Goal: Information Seeking & Learning: Learn about a topic

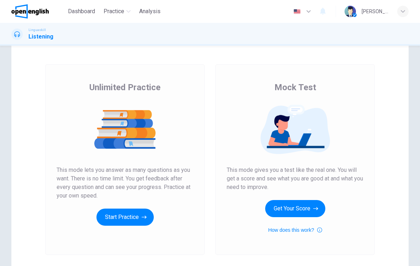
scroll to position [24, 0]
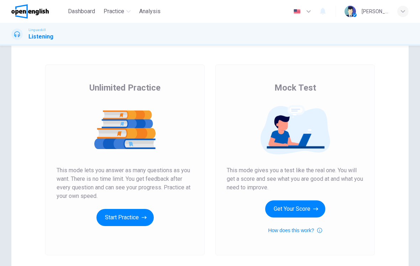
click at [309, 210] on button "Get Your Score" at bounding box center [295, 208] width 60 height 17
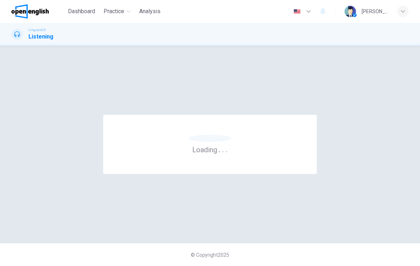
scroll to position [0, 0]
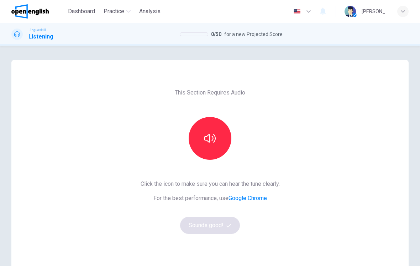
click at [216, 146] on button "button" at bounding box center [210, 138] width 43 height 43
click at [228, 226] on icon "button" at bounding box center [229, 225] width 5 height 5
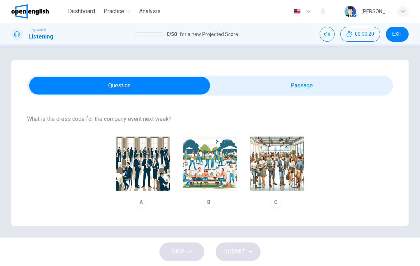
scroll to position [69, 0]
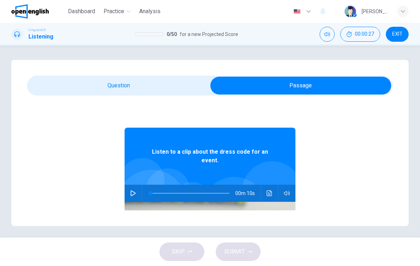
click at [131, 188] on button "button" at bounding box center [133, 193] width 11 height 17
click at [137, 192] on button "button" at bounding box center [133, 193] width 11 height 17
type input "**"
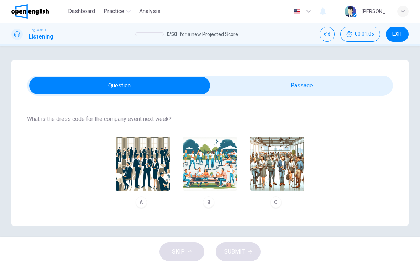
click at [218, 172] on img "button" at bounding box center [210, 163] width 54 height 54
click at [246, 251] on button "SUBMIT" at bounding box center [238, 251] width 45 height 19
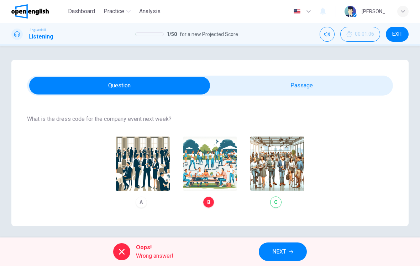
click at [285, 176] on div "A B C" at bounding box center [210, 172] width 366 height 81
click at [279, 204] on div "A B C" at bounding box center [210, 172] width 366 height 81
click at [286, 176] on div "A B C" at bounding box center [210, 172] width 366 height 81
click at [290, 255] on button "NEXT" at bounding box center [283, 251] width 48 height 19
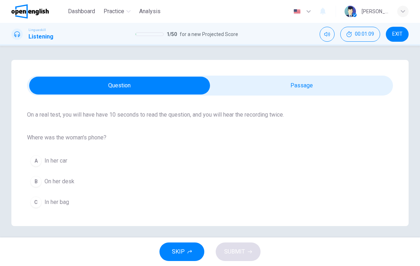
scroll to position [0, 0]
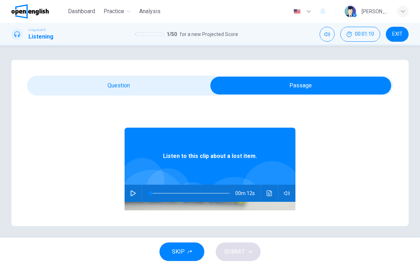
click at [136, 199] on button "button" at bounding box center [133, 193] width 11 height 17
type input "*"
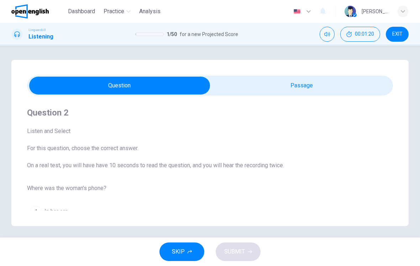
click at [39, 247] on div "C" at bounding box center [35, 252] width 11 height 11
click at [247, 250] on button "SUBMIT" at bounding box center [238, 251] width 45 height 19
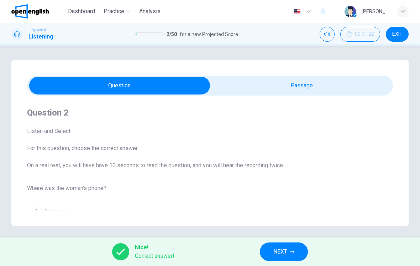
click at [286, 249] on span "NEXT" at bounding box center [281, 252] width 14 height 10
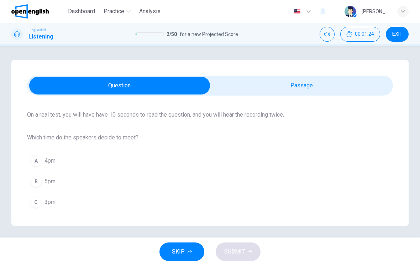
scroll to position [51, 0]
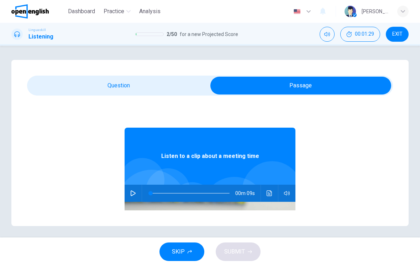
click at [134, 194] on icon "button" at bounding box center [133, 193] width 5 height 6
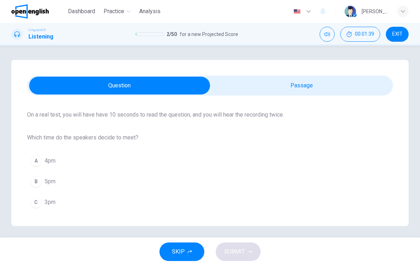
click at [40, 201] on div "C" at bounding box center [35, 201] width 11 height 11
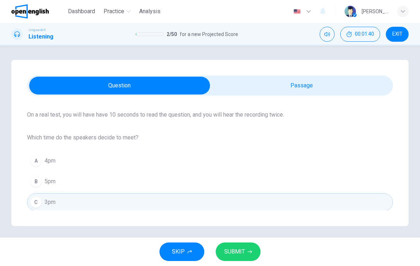
click at [244, 245] on button "SUBMIT" at bounding box center [238, 251] width 45 height 19
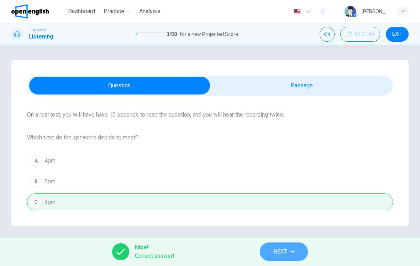
click at [291, 249] on icon "button" at bounding box center [292, 251] width 4 height 4
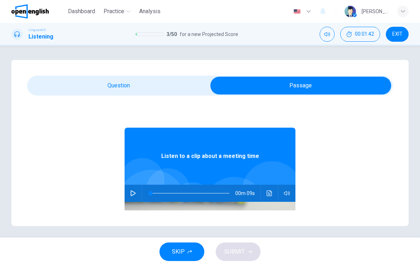
click at [133, 194] on icon "button" at bounding box center [133, 193] width 6 height 6
type input "**"
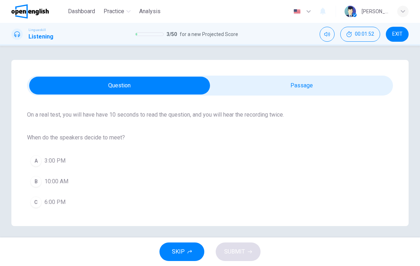
click at [40, 162] on div "A" at bounding box center [35, 160] width 11 height 11
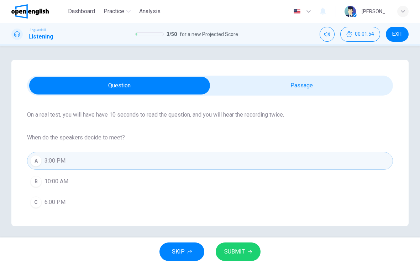
click at [250, 253] on icon "button" at bounding box center [250, 251] width 4 height 3
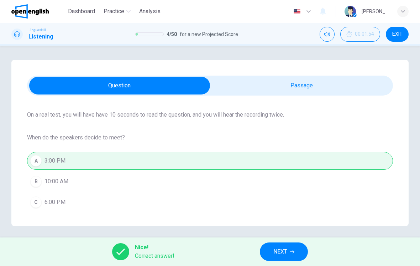
click at [286, 252] on span "NEXT" at bounding box center [281, 252] width 14 height 10
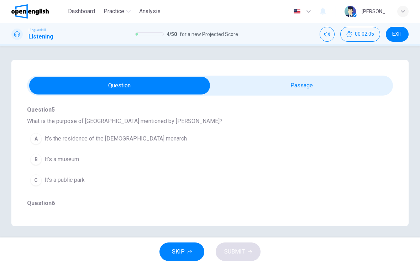
scroll to position [67, 0]
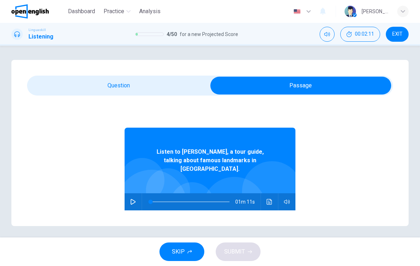
click at [132, 199] on icon "button" at bounding box center [133, 202] width 6 height 6
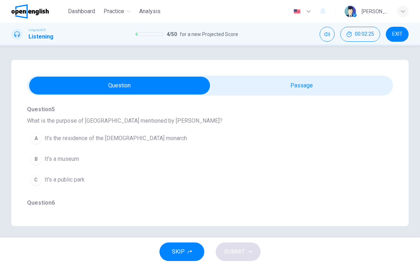
click at [42, 139] on button "A It’s the residence of the [DEMOGRAPHIC_DATA] monarch" at bounding box center [197, 138] width 341 height 18
click at [124, 164] on button "B It offers panoramic views of the city" at bounding box center [197, 159] width 341 height 18
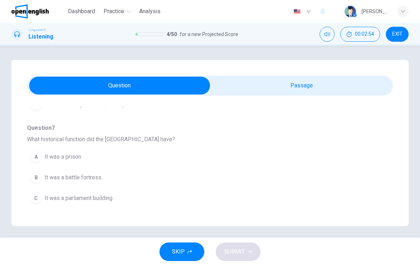
scroll to position [235, 0]
click at [67, 157] on span "It was a prison" at bounding box center [63, 157] width 37 height 9
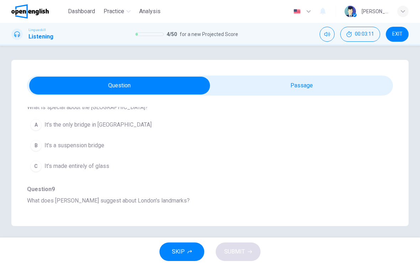
scroll to position [361, 0]
click at [97, 145] on span "It's a suspension bridge" at bounding box center [75, 145] width 60 height 9
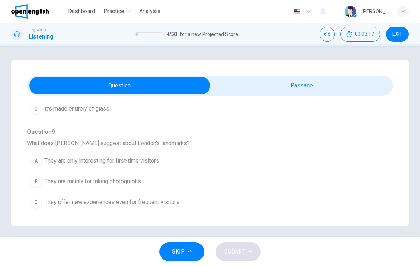
scroll to position [418, 0]
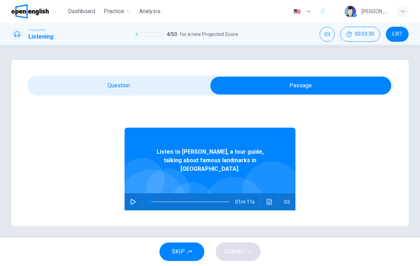
click at [135, 199] on icon "button" at bounding box center [133, 202] width 6 height 6
type input "*"
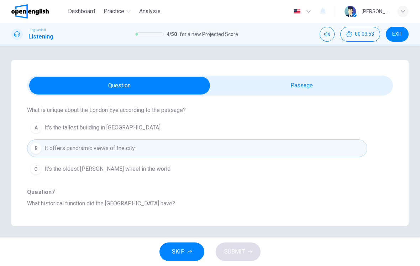
scroll to position [171, 0]
click at [150, 169] on button "C It's the oldest [PERSON_NAME] wheel in the world" at bounding box center [197, 170] width 341 height 18
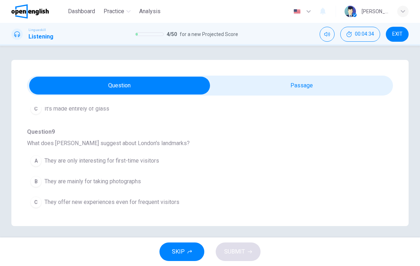
scroll to position [418, 0]
click at [171, 197] on button "C They offer new experiences even for frequent visitors" at bounding box center [197, 202] width 341 height 18
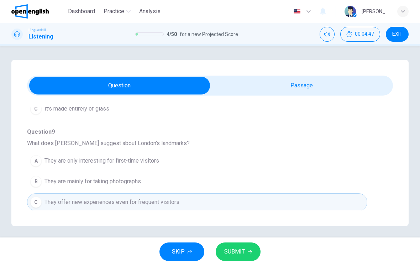
click at [241, 252] on span "SUBMIT" at bounding box center [234, 252] width 21 height 10
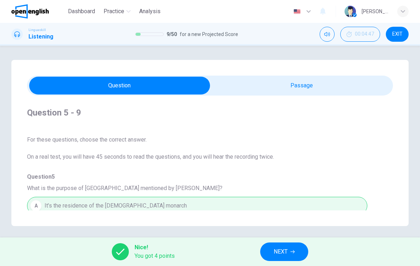
scroll to position [0, 0]
click at [288, 251] on span "NEXT" at bounding box center [281, 252] width 14 height 10
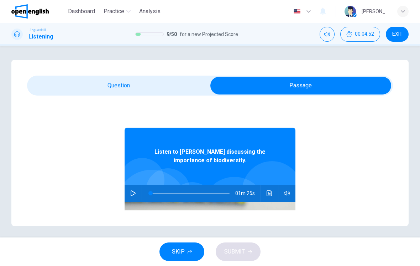
click at [132, 197] on button "button" at bounding box center [133, 193] width 11 height 17
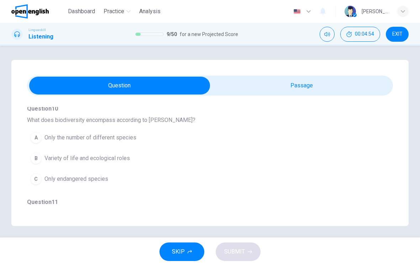
scroll to position [69, 0]
click at [123, 160] on span "Variety of life and ecological roles" at bounding box center [88, 157] width 86 height 9
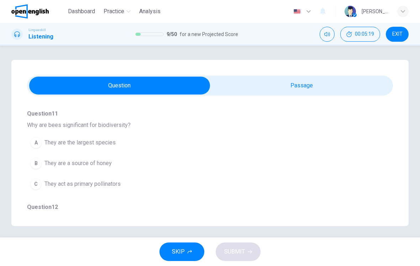
scroll to position [155, 0]
click at [114, 143] on span "They are the largest species" at bounding box center [80, 143] width 71 height 9
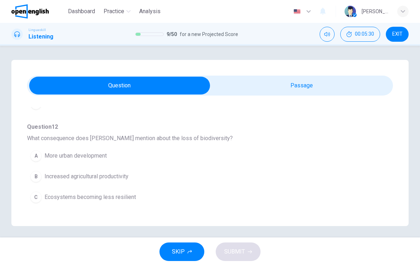
scroll to position [237, 0]
click at [122, 198] on span "Ecosystems becoming less resilient" at bounding box center [91, 196] width 92 height 9
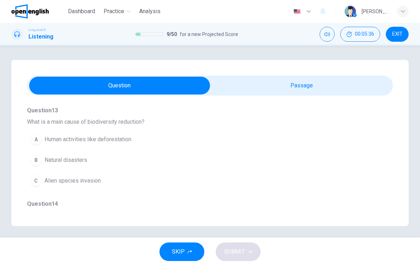
scroll to position [347, 0]
click at [127, 142] on span "Human activities like deforestation" at bounding box center [88, 139] width 87 height 9
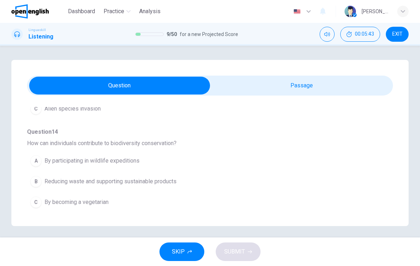
scroll to position [418, 0]
click at [165, 181] on span "Reducing waste and supporting sustainable products" at bounding box center [111, 181] width 132 height 9
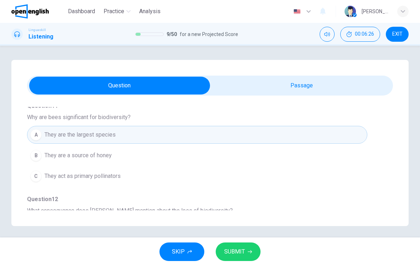
scroll to position [167, 0]
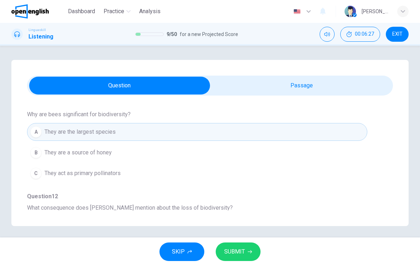
click at [118, 172] on span "They act as primary pollinators" at bounding box center [83, 173] width 76 height 9
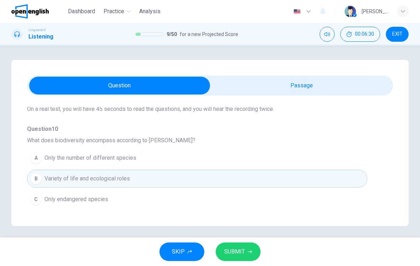
click at [245, 247] on button "SUBMIT" at bounding box center [238, 251] width 45 height 19
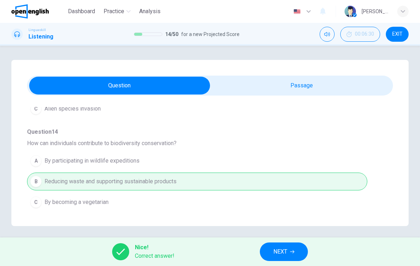
scroll to position [419, 0]
click at [285, 250] on span "NEXT" at bounding box center [281, 252] width 14 height 10
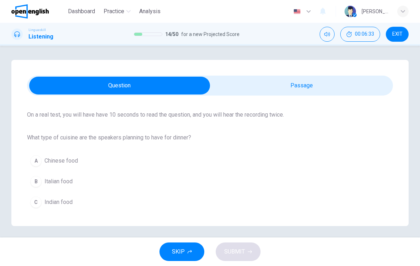
scroll to position [51, 0]
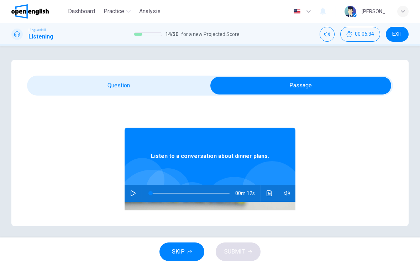
click at [129, 197] on button "button" at bounding box center [133, 193] width 11 height 17
type input "*"
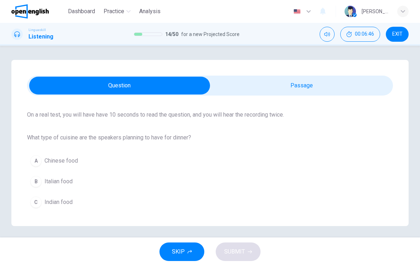
click at [30, 185] on button "B Italian food" at bounding box center [210, 181] width 366 height 18
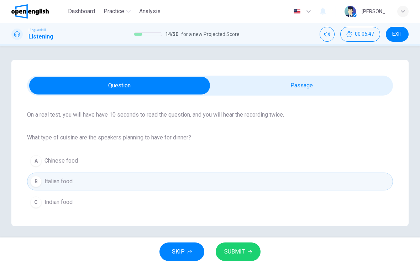
click at [254, 248] on button "SUBMIT" at bounding box center [238, 251] width 45 height 19
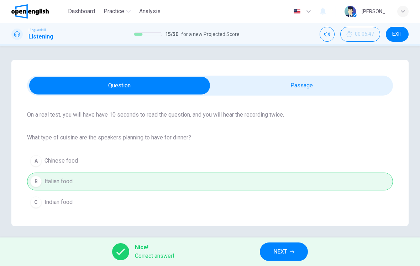
click at [286, 252] on span "NEXT" at bounding box center [281, 252] width 14 height 10
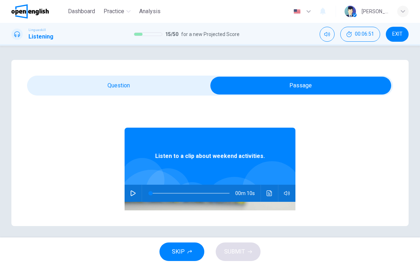
click at [133, 197] on button "button" at bounding box center [133, 193] width 11 height 17
type input "*"
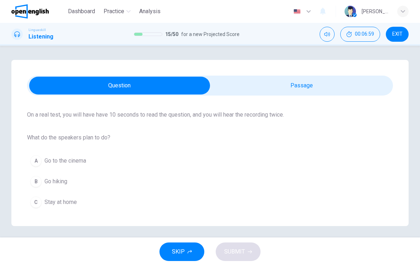
click at [41, 184] on button "B Go hiking" at bounding box center [210, 181] width 366 height 18
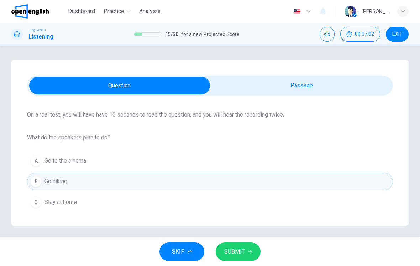
click at [244, 247] on span "SUBMIT" at bounding box center [234, 252] width 21 height 10
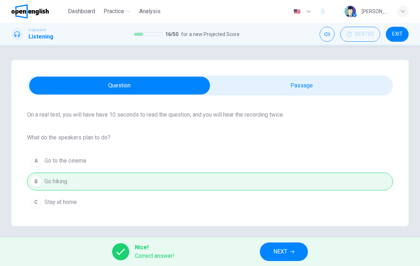
click at [288, 255] on span "NEXT" at bounding box center [281, 252] width 14 height 10
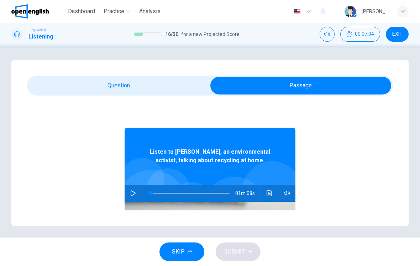
click at [128, 190] on button "button" at bounding box center [133, 193] width 11 height 17
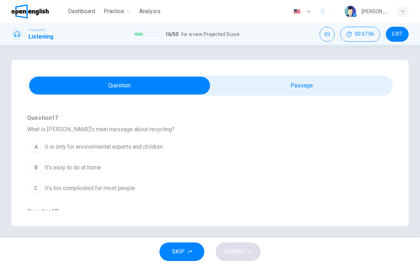
scroll to position [64, 0]
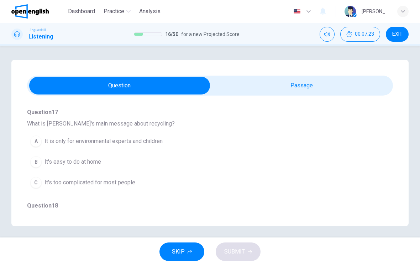
click at [90, 161] on span "It's easy to do at home" at bounding box center [73, 161] width 57 height 9
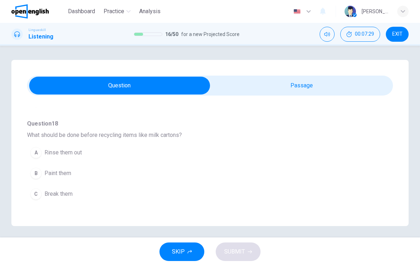
scroll to position [147, 0]
click at [72, 153] on span "Rinse them out" at bounding box center [63, 151] width 37 height 9
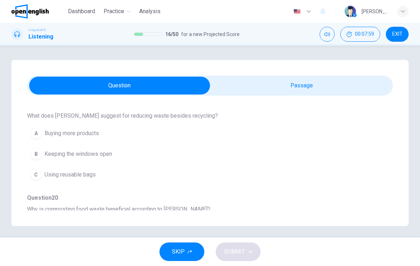
scroll to position [259, 0]
click at [90, 178] on span "Using reusable bags" at bounding box center [70, 174] width 51 height 9
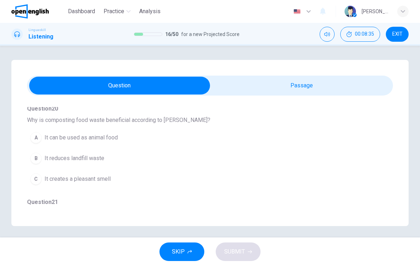
scroll to position [340, 0]
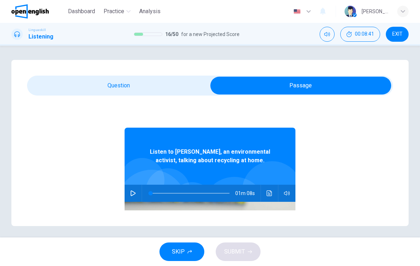
click at [136, 195] on icon "button" at bounding box center [133, 193] width 6 height 6
type input "*"
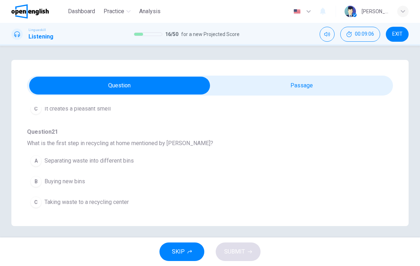
scroll to position [418, 0]
click at [127, 165] on button "A Separating waste into different bins" at bounding box center [197, 161] width 341 height 18
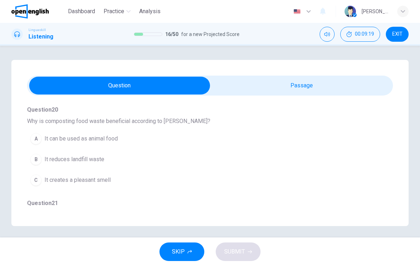
scroll to position [346, 0]
click at [98, 162] on span "It reduces landfill waste" at bounding box center [75, 160] width 60 height 9
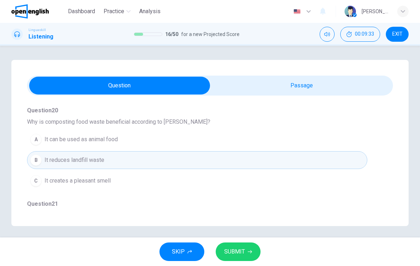
click at [247, 248] on button "SUBMIT" at bounding box center [238, 251] width 45 height 19
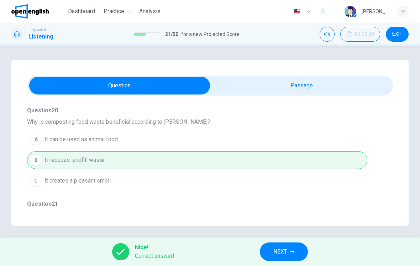
click at [287, 252] on span "NEXT" at bounding box center [281, 252] width 14 height 10
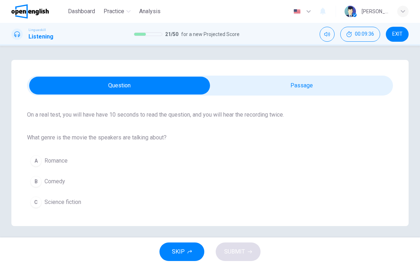
scroll to position [0, 0]
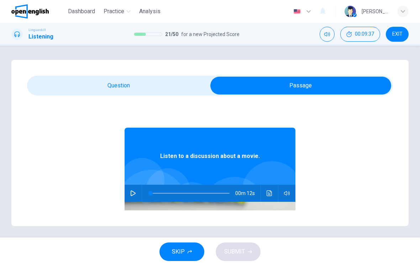
click at [137, 195] on button "button" at bounding box center [133, 193] width 11 height 17
type input "*"
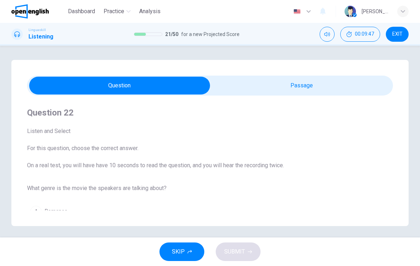
click at [46, 248] on span "Science fiction" at bounding box center [63, 252] width 37 height 9
click at [249, 244] on button "SUBMIT" at bounding box center [238, 251] width 45 height 19
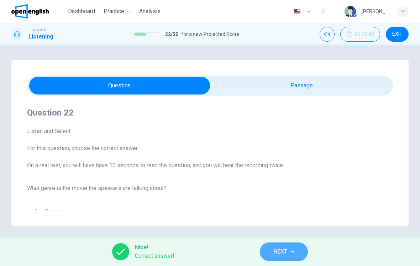
click at [288, 253] on button "NEXT" at bounding box center [284, 251] width 48 height 19
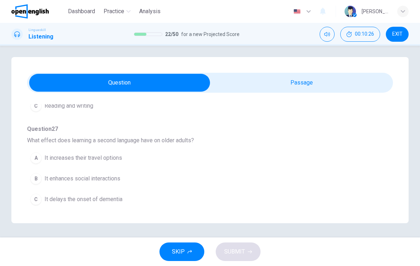
scroll to position [3, 0]
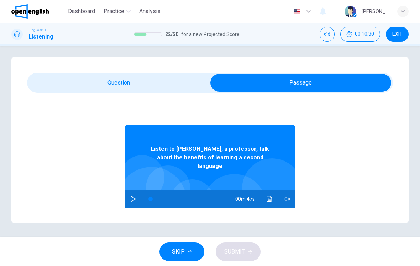
click at [128, 190] on button "button" at bounding box center [133, 198] width 11 height 17
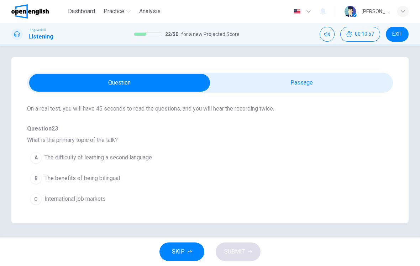
scroll to position [46, 0]
click at [101, 201] on span "International job markets" at bounding box center [75, 198] width 61 height 9
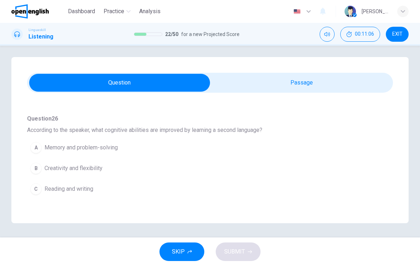
scroll to position [348, 0]
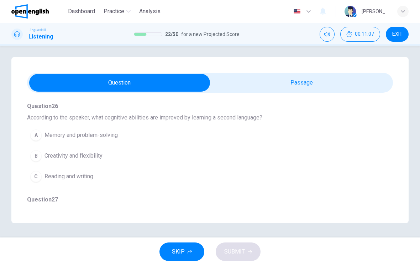
click at [105, 138] on span "Memory and problem-solving" at bounding box center [81, 135] width 73 height 9
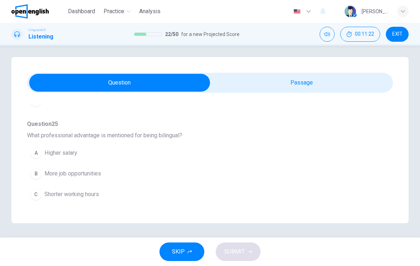
scroll to position [236, 0]
click at [97, 177] on span "More job opportunities" at bounding box center [73, 174] width 57 height 9
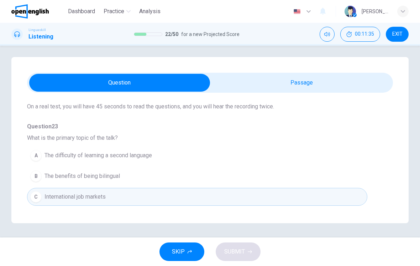
scroll to position [52, 0]
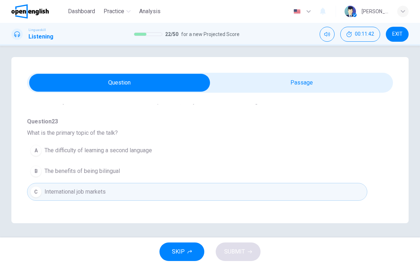
click at [123, 173] on button "B The benefits of being bilingual" at bounding box center [197, 171] width 341 height 18
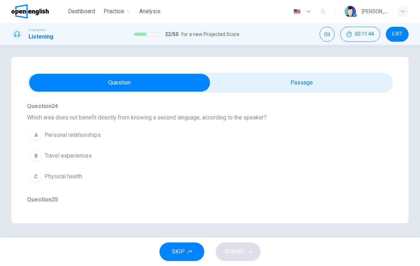
scroll to position [159, 0]
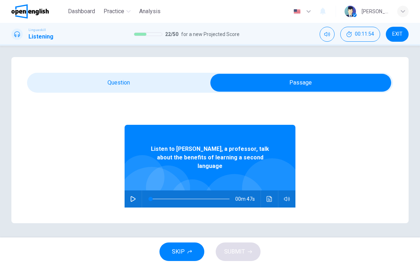
click at [137, 190] on button "button" at bounding box center [133, 198] width 11 height 17
type input "*"
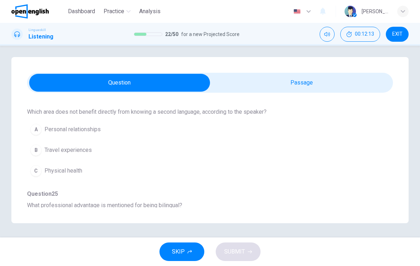
scroll to position [169, 0]
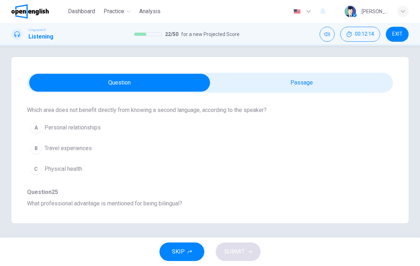
click at [84, 149] on span "Travel experiences" at bounding box center [68, 148] width 47 height 9
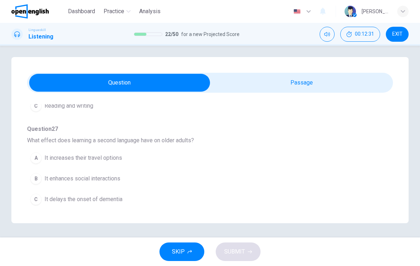
scroll to position [418, 0]
click at [111, 202] on span "It delays the onset of dementia" at bounding box center [84, 199] width 78 height 9
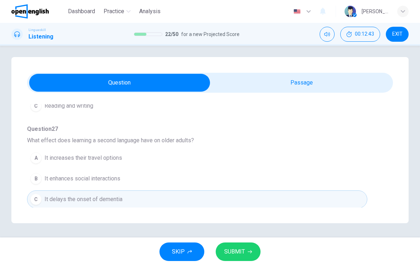
click at [243, 247] on span "SUBMIT" at bounding box center [234, 252] width 21 height 10
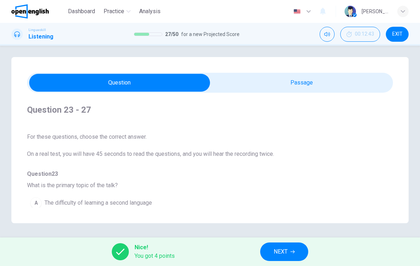
scroll to position [0, 0]
click at [290, 253] on button "NEXT" at bounding box center [284, 251] width 48 height 19
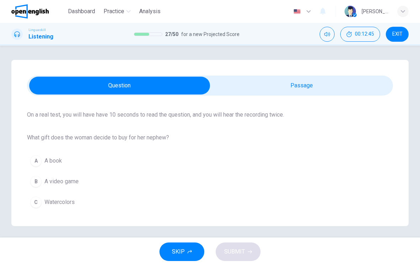
scroll to position [51, 0]
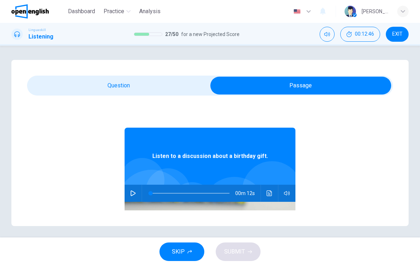
click at [137, 191] on button "button" at bounding box center [133, 193] width 11 height 17
type input "*"
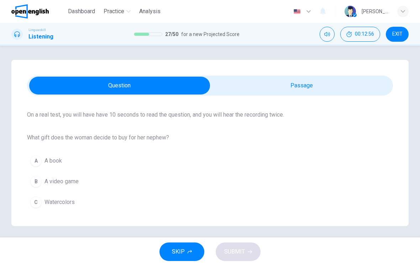
click at [41, 200] on div "C" at bounding box center [35, 201] width 11 height 11
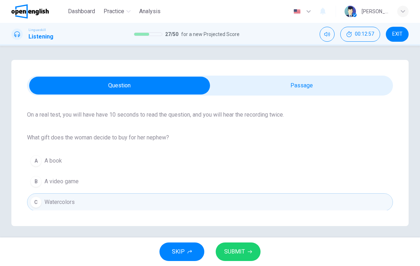
click at [248, 250] on icon "button" at bounding box center [250, 251] width 4 height 4
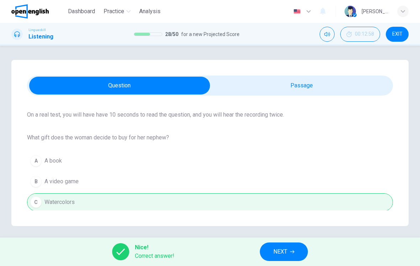
click at [282, 248] on span "NEXT" at bounding box center [281, 252] width 14 height 10
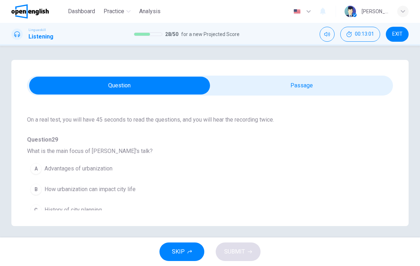
scroll to position [38, 0]
